Goal: Task Accomplishment & Management: Use online tool/utility

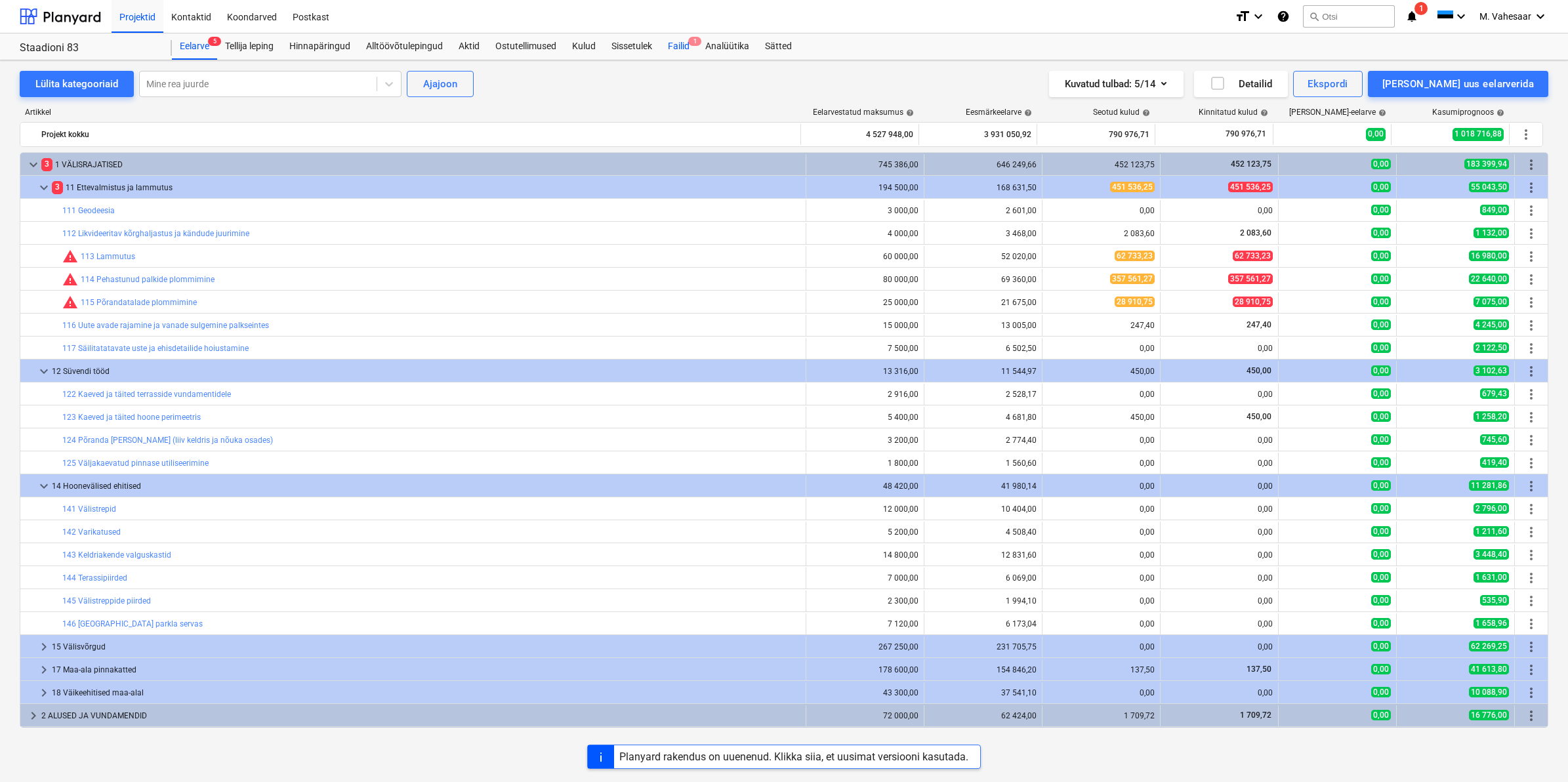
click at [683, 41] on div "Failid 1" at bounding box center [679, 46] width 37 height 26
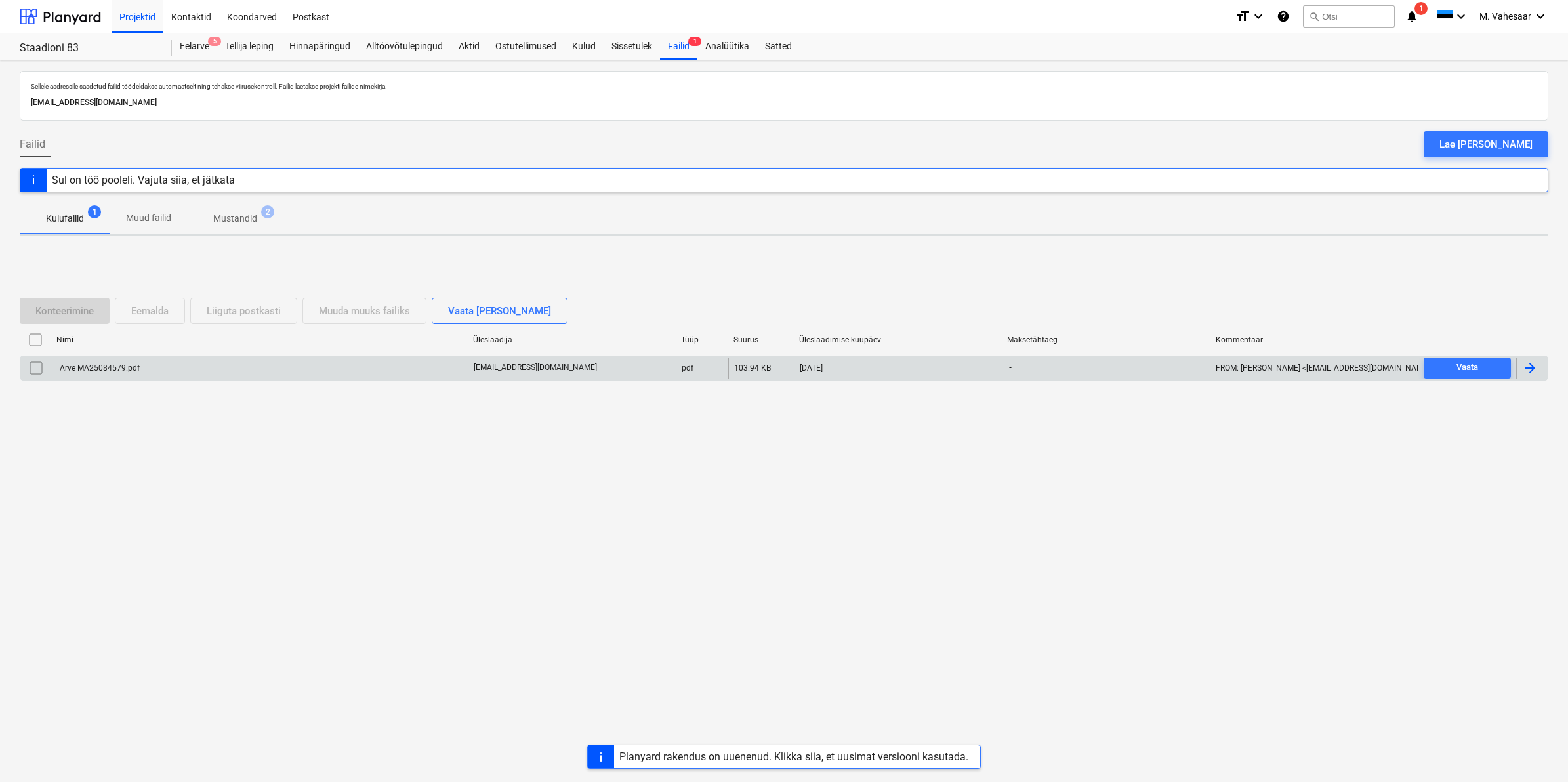
click at [112, 364] on div "Arve MA25084579.pdf" at bounding box center [99, 368] width 82 height 9
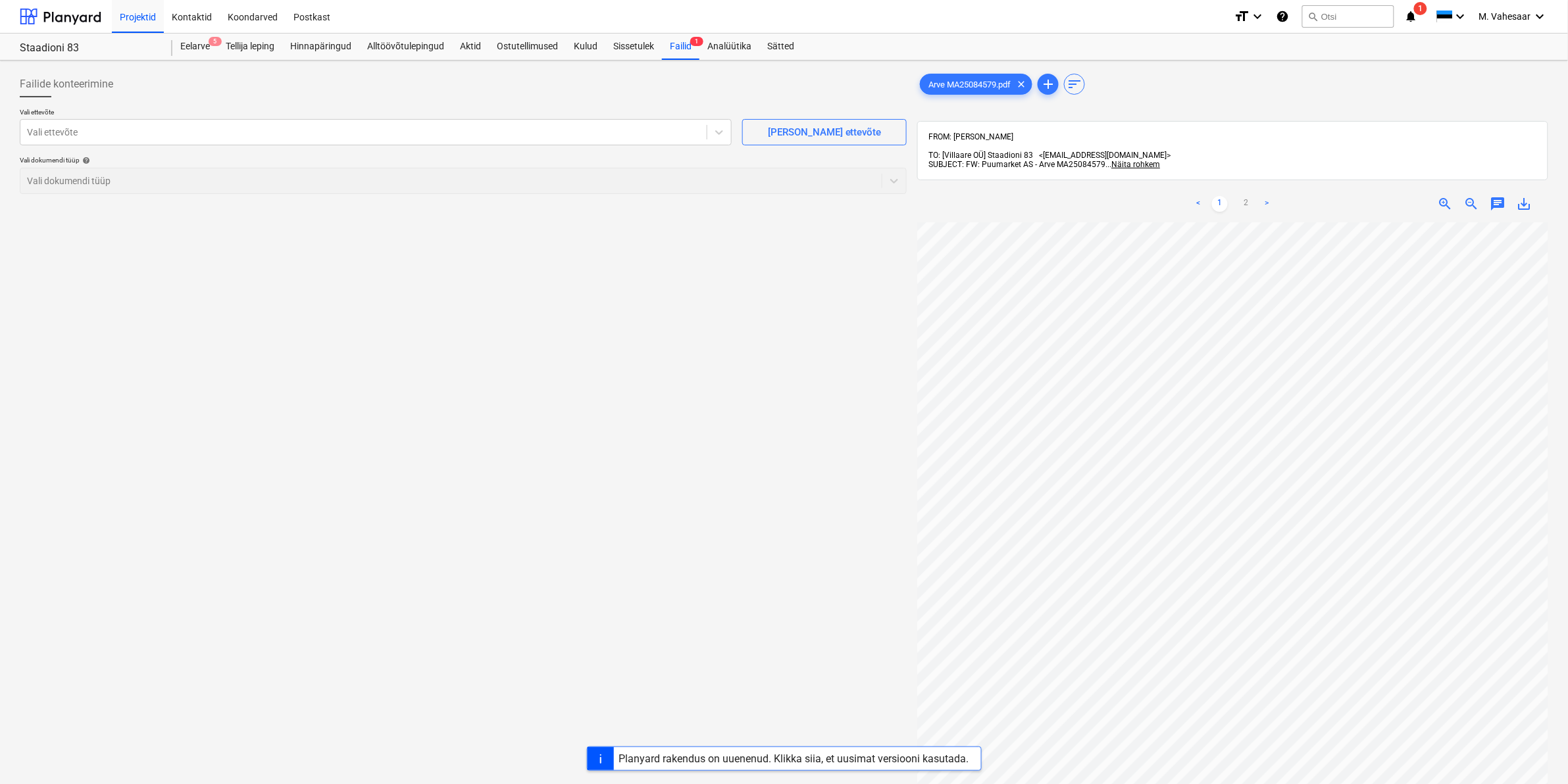
scroll to position [218, 158]
click at [1071, 156] on div "Arve MA25084579.pdf clear add sort FROM: Mait Vahesaar TO: [Villaare OÜ] Staadi…" at bounding box center [1232, 520] width 631 height 899
click at [1245, 197] on link "2" at bounding box center [1246, 203] width 16 height 16
click at [1133, 185] on div "< 1 2 > zoom_in zoom_out chat 0 save_alt" at bounding box center [1232, 577] width 631 height 784
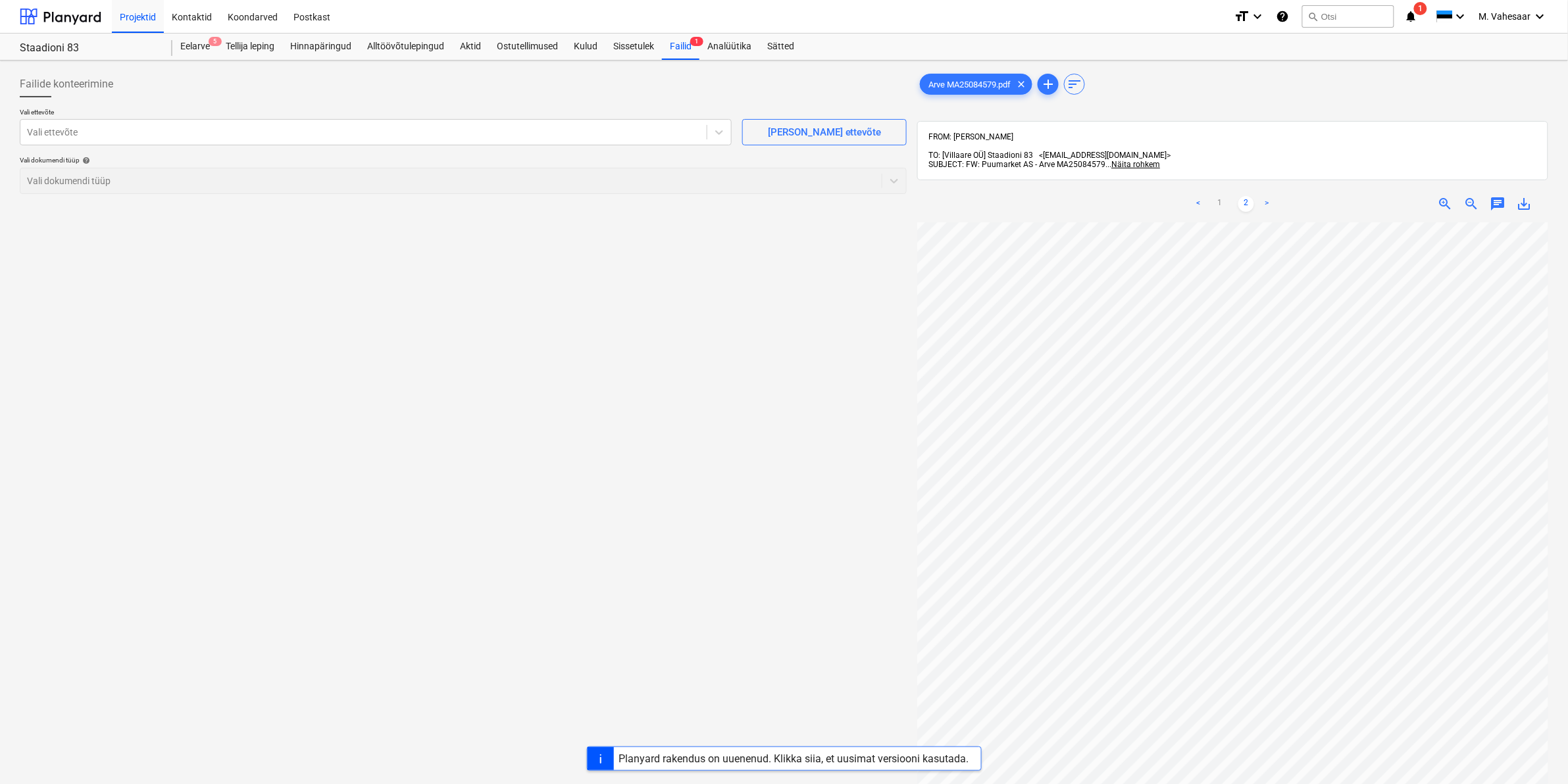
scroll to position [0, 109]
click at [1196, 783] on html "Projektid Kontaktid Koondarved Postkast format_size keyboard_arrow_down help se…" at bounding box center [784, 392] width 1568 height 784
click at [1221, 196] on link "1" at bounding box center [1219, 203] width 16 height 16
click at [1093, 185] on div "< 1 2 > zoom_in zoom_out chat 0 save_alt" at bounding box center [1232, 577] width 631 height 784
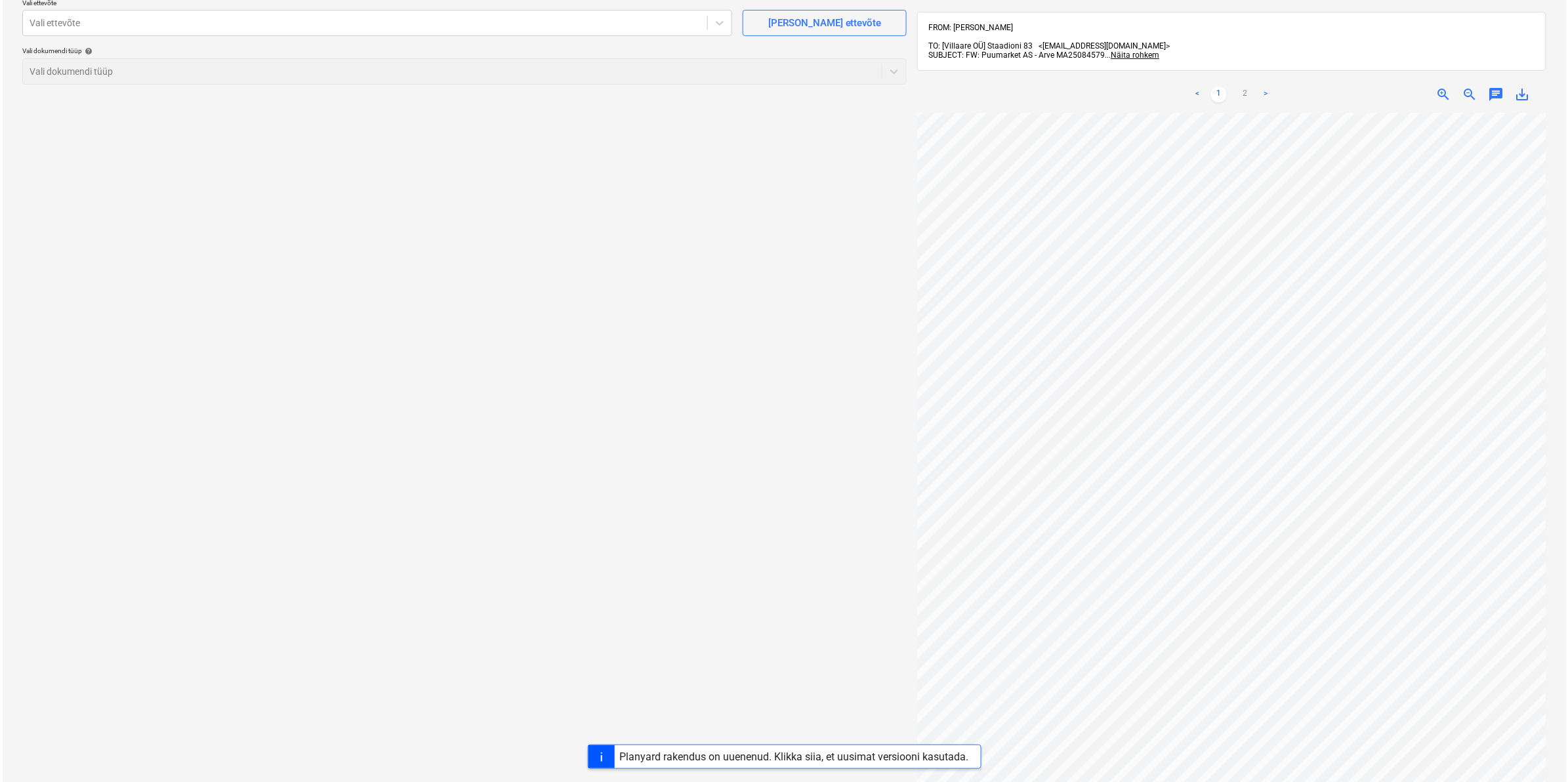
scroll to position [0, 0]
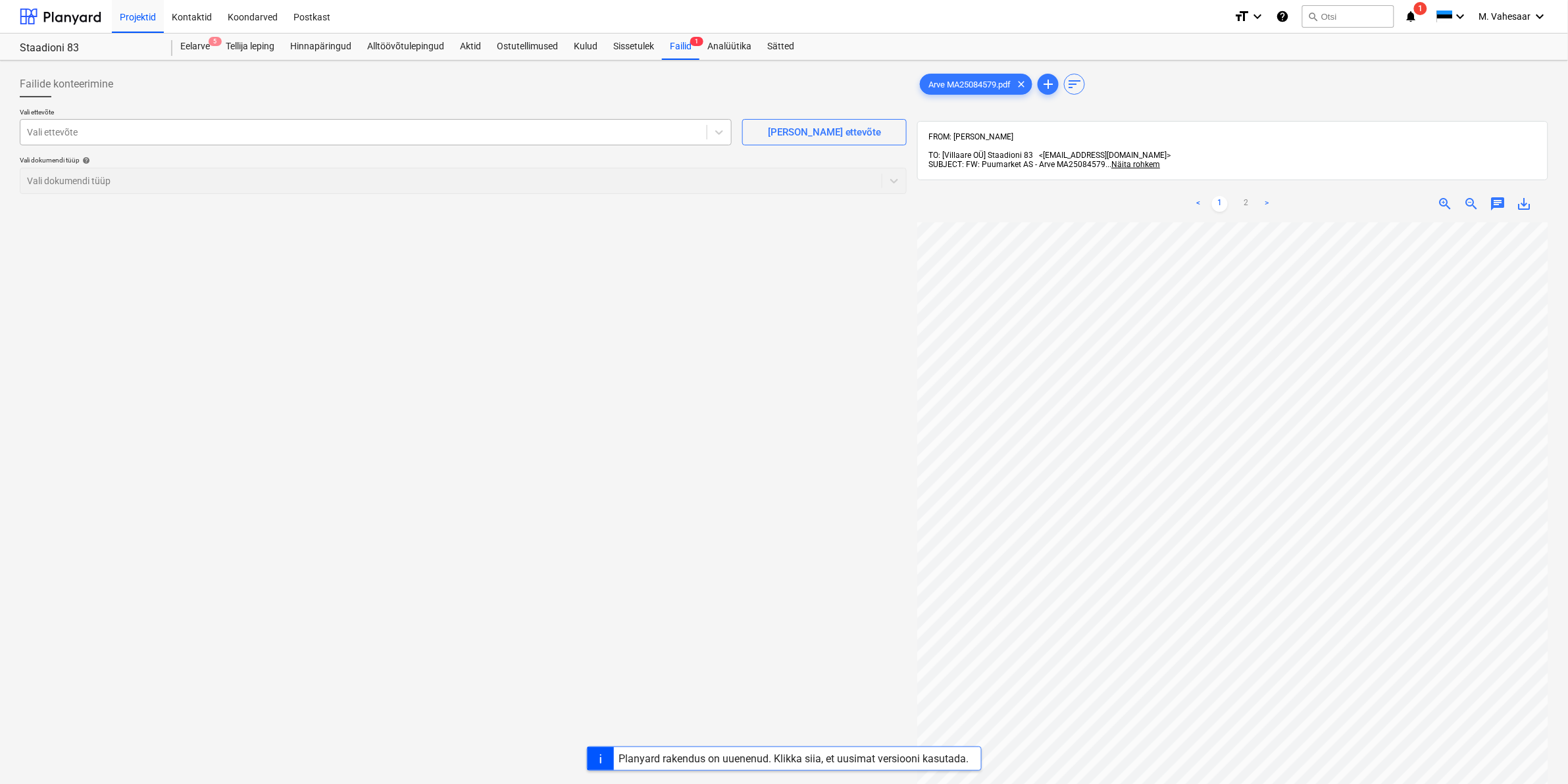
click at [202, 136] on div at bounding box center [363, 132] width 673 height 13
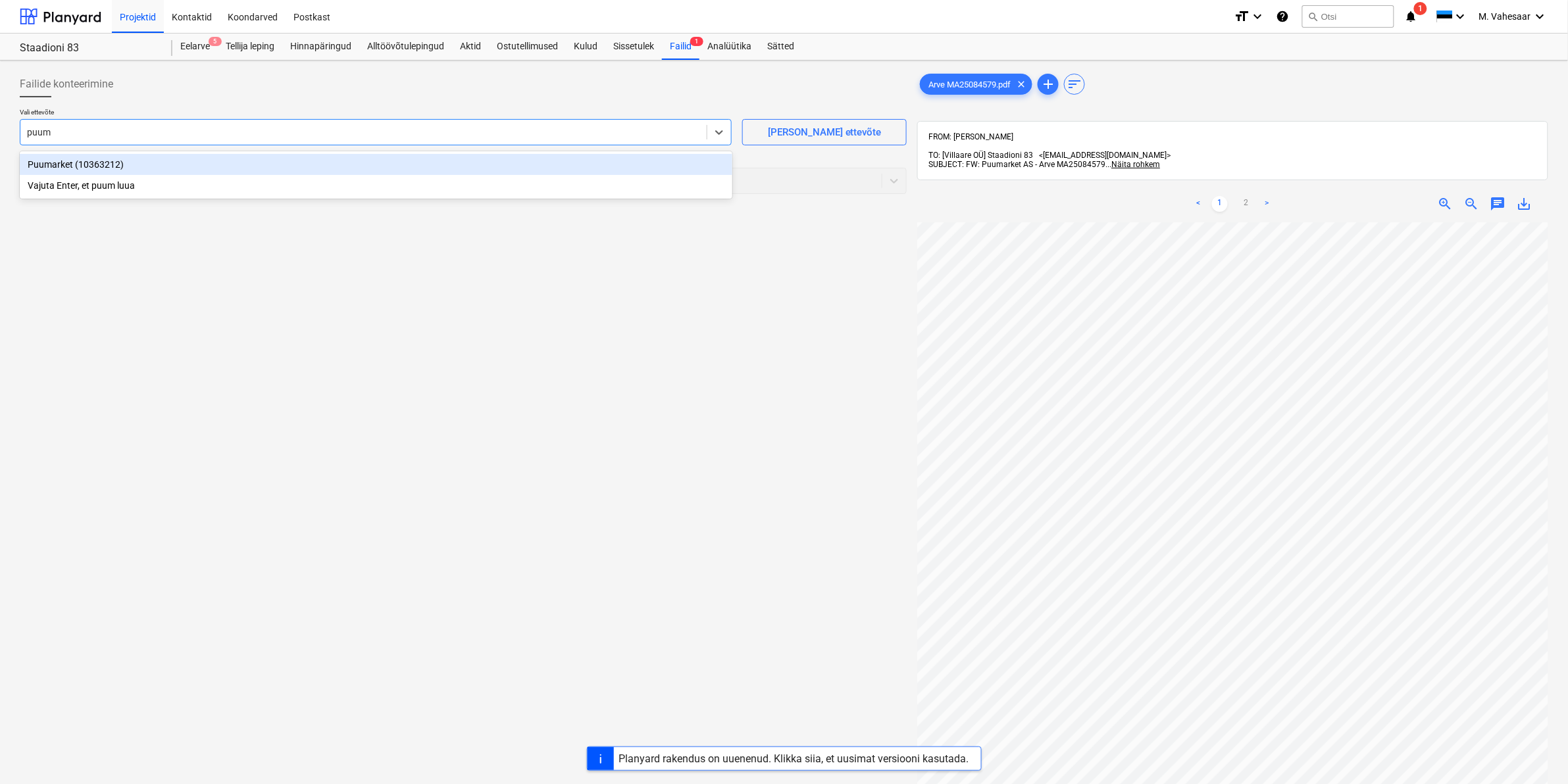
type input "puuma"
click at [87, 167] on div "Puumarket (10363212)" at bounding box center [376, 164] width 713 height 21
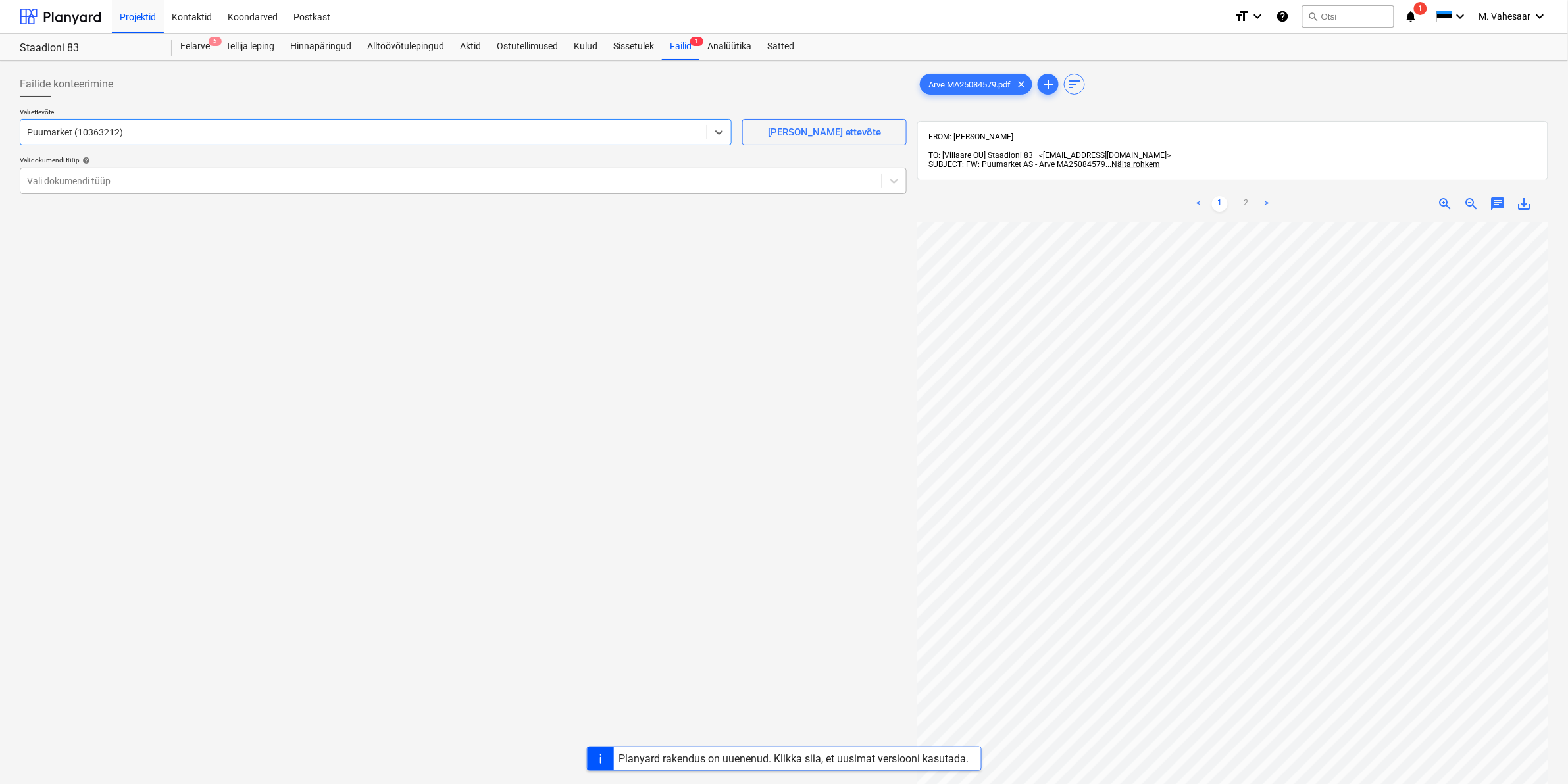
click at [74, 180] on div at bounding box center [451, 181] width 848 height 13
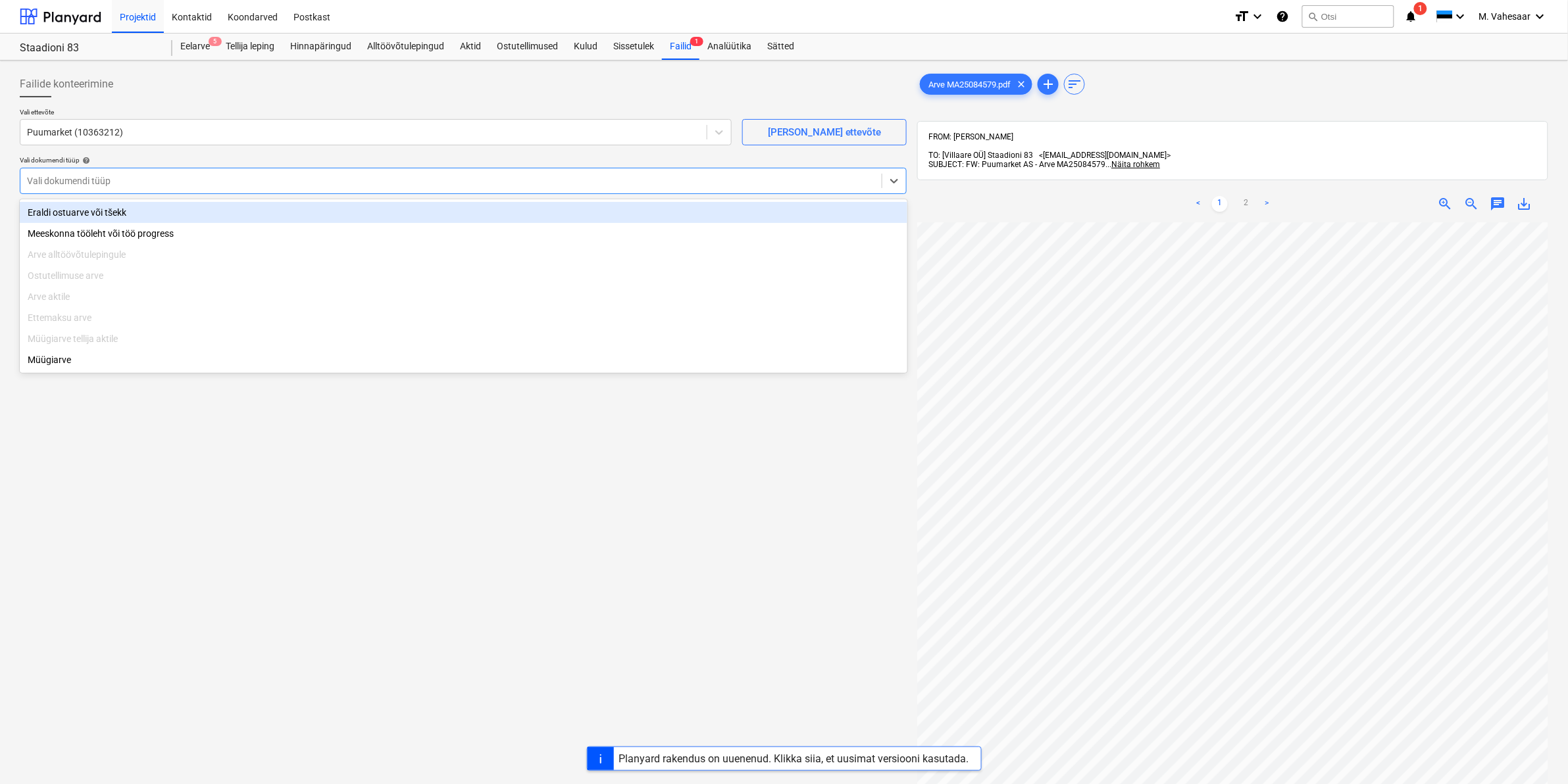
click at [61, 210] on div "Eraldi ostuarve või tšekk" at bounding box center [464, 212] width 888 height 21
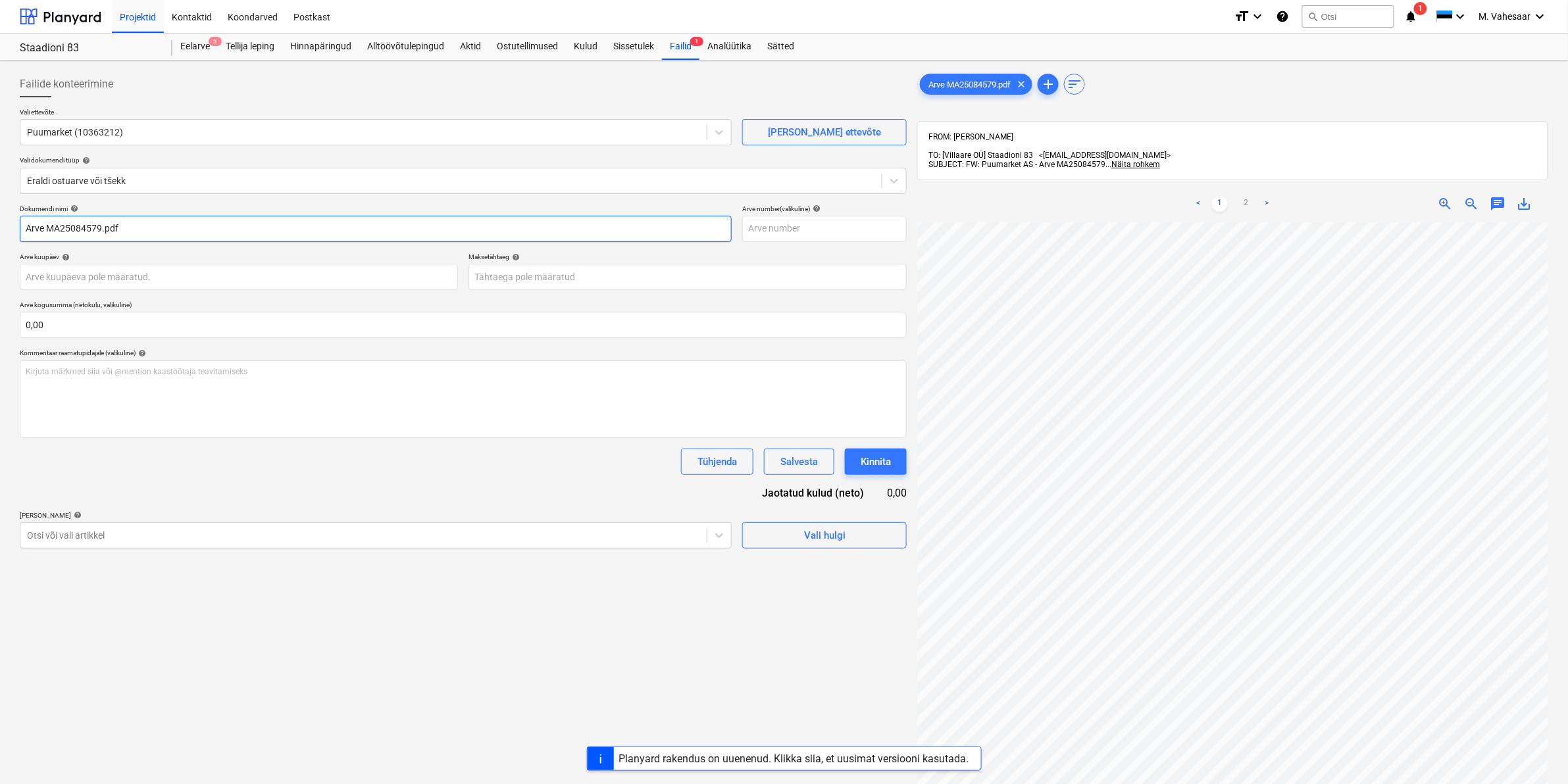
click at [24, 224] on input "Arve MA25084579.pdf" at bounding box center [376, 229] width 712 height 26
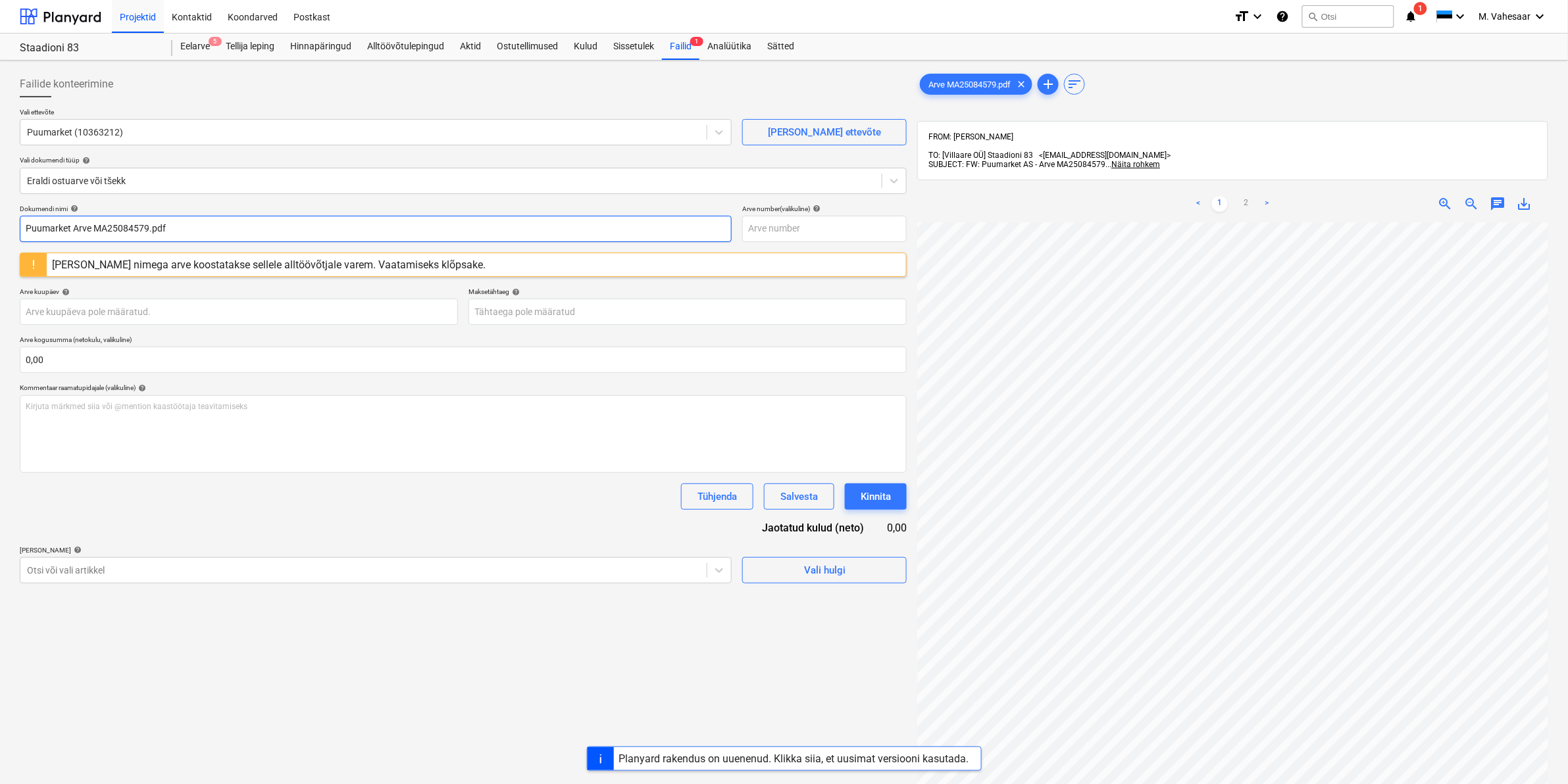
type input "Puumarket Arve MA25084579.pdf"
click at [74, 262] on div "[PERSON_NAME] nimega arve koostatakse sellele alltöövõtjale varem. Vaatamiseks …" at bounding box center [268, 265] width 434 height 12
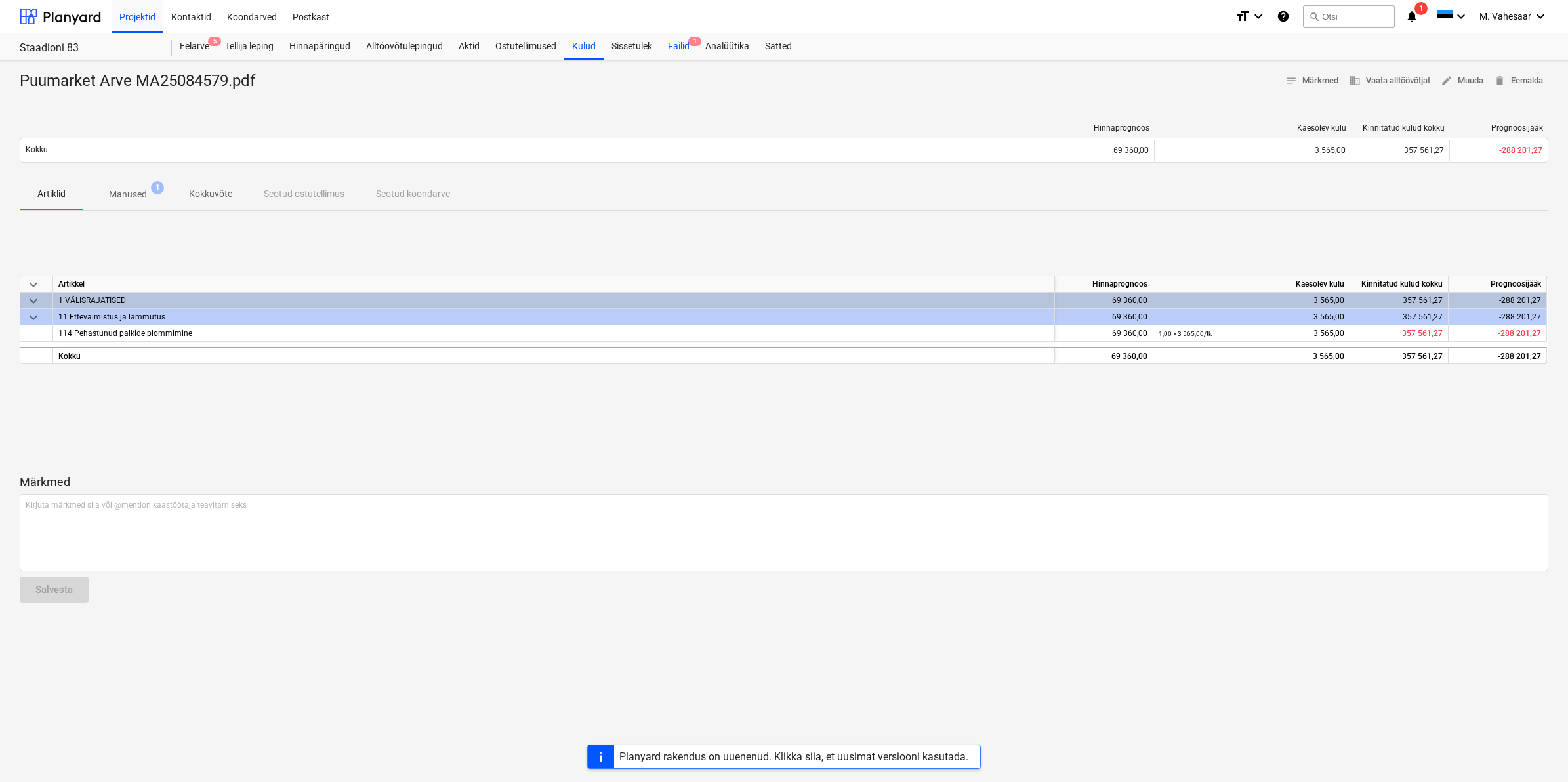
drag, startPoint x: 685, startPoint y: 46, endPoint x: 679, endPoint y: 51, distance: 7.8
click at [685, 46] on div "Failid 1" at bounding box center [679, 46] width 37 height 26
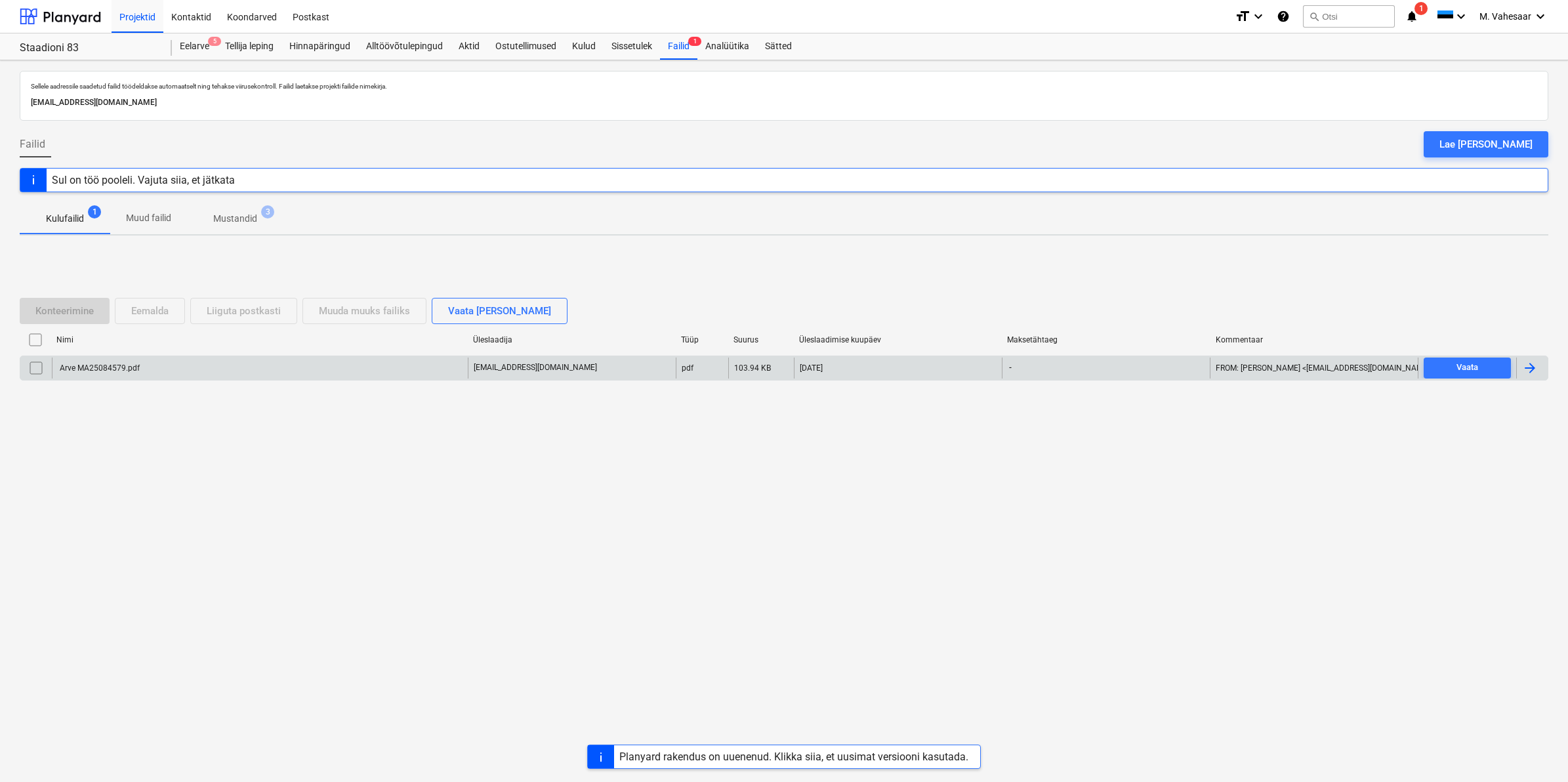
click at [33, 369] on input "checkbox" at bounding box center [36, 368] width 21 height 21
click at [148, 309] on div "Eemalda" at bounding box center [150, 311] width 37 height 17
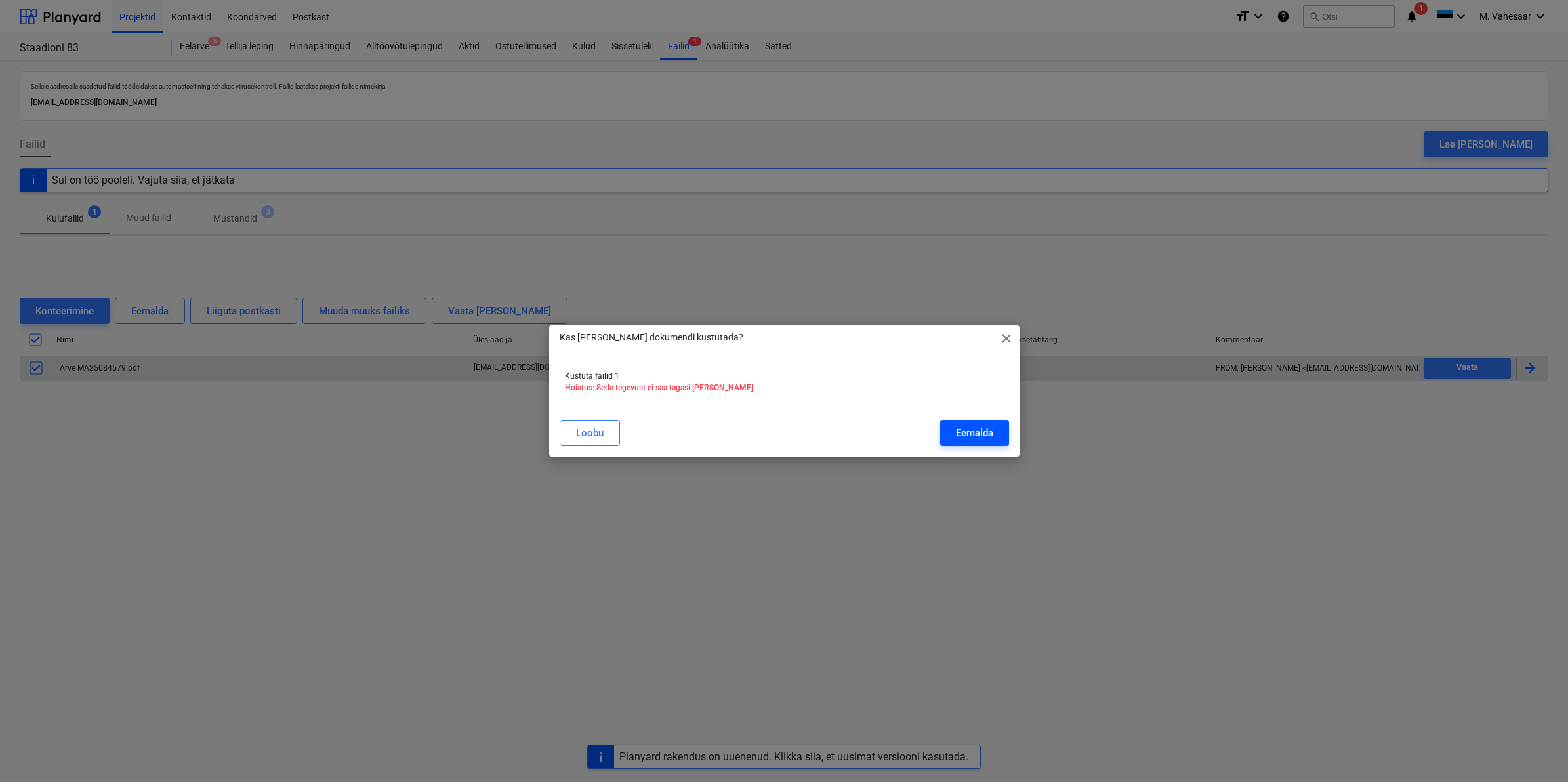
click at [945, 438] on button "Eemalda" at bounding box center [975, 433] width 69 height 26
